Goal: Transaction & Acquisition: Purchase product/service

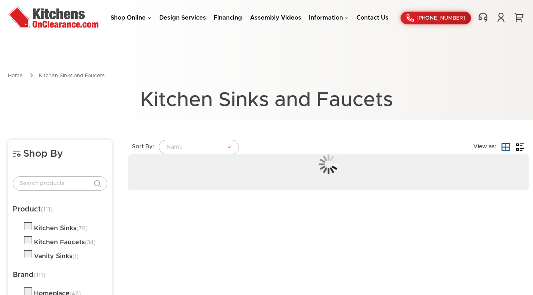
click at [136, 20] on link "Shop Online" at bounding box center [130, 18] width 41 height 6
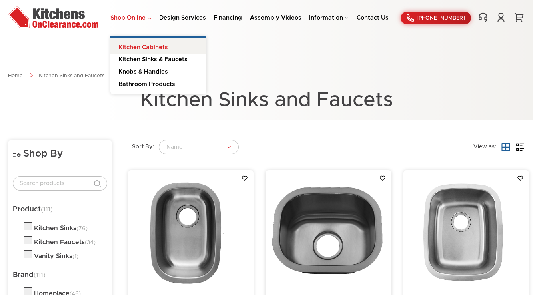
click at [149, 48] on link "Kitchen Cabinets" at bounding box center [158, 46] width 96 height 16
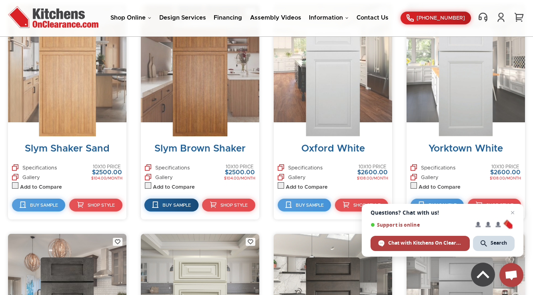
scroll to position [566, 0]
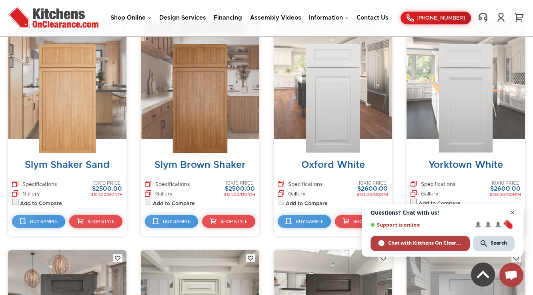
click at [510, 213] on span "Close chat" at bounding box center [513, 213] width 10 height 10
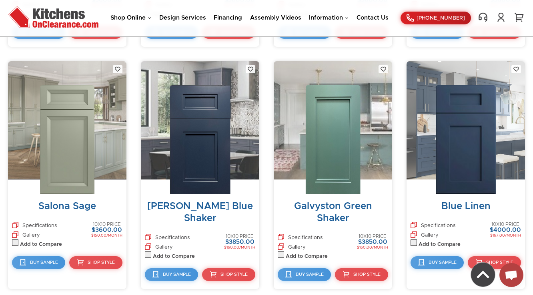
scroll to position [3749, 0]
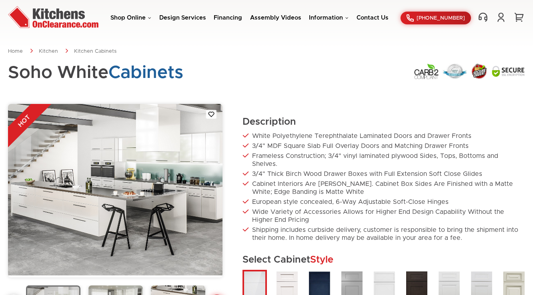
click at [167, 44] on div at bounding box center [266, 24] width 533 height 48
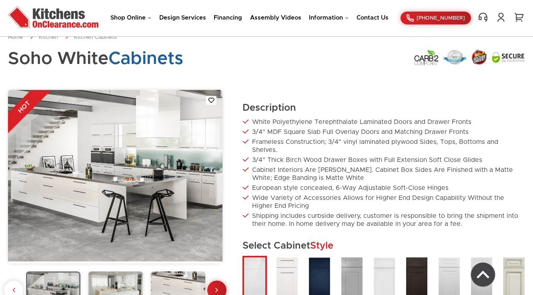
scroll to position [160, 0]
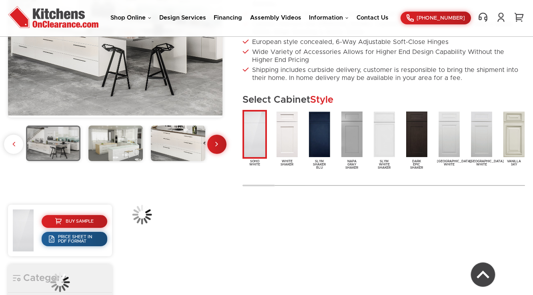
click at [172, 145] on img at bounding box center [178, 143] width 54 height 35
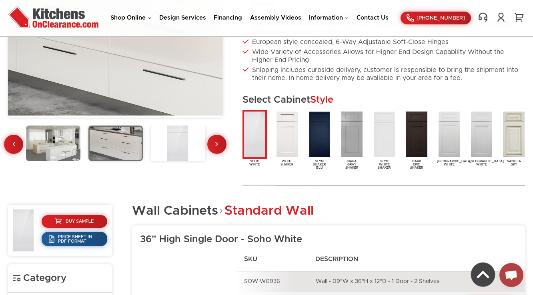
click at [172, 145] on img at bounding box center [178, 143] width 54 height 35
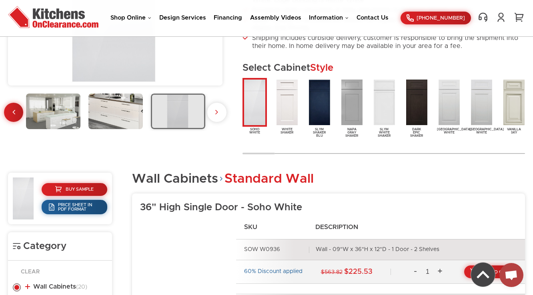
scroll to position [416, 0]
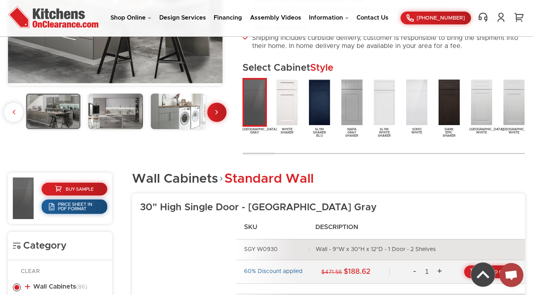
scroll to position [352, 0]
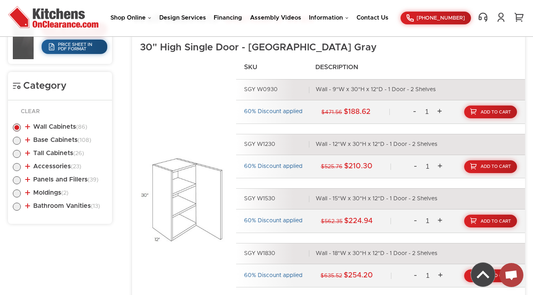
click at [17, 140] on label at bounding box center [17, 143] width 8 height 6
radio input "true"
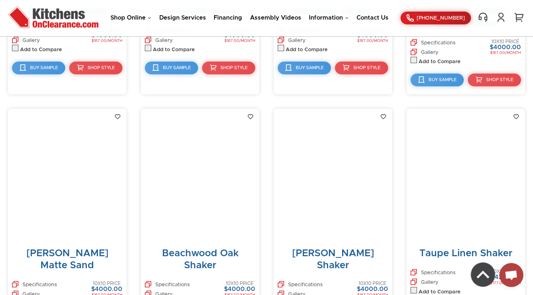
scroll to position [4501, 0]
